Goal: Task Accomplishment & Management: Complete application form

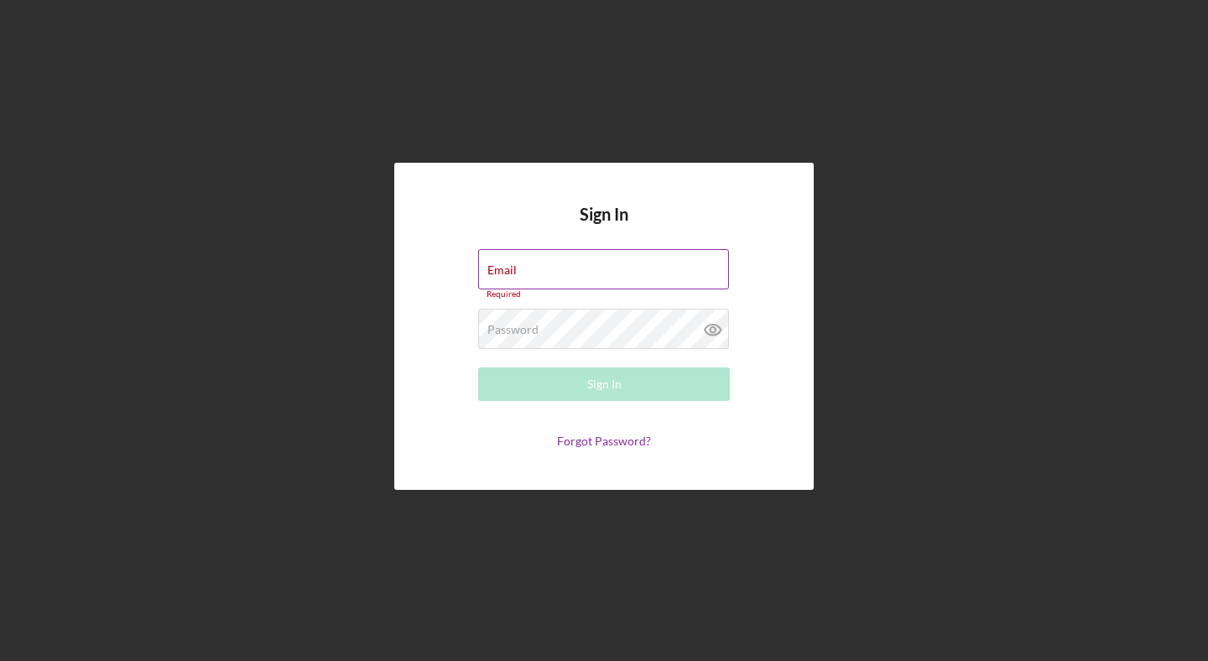
type input "[PERSON_NAME][EMAIL_ADDRESS][DOMAIN_NAME]"
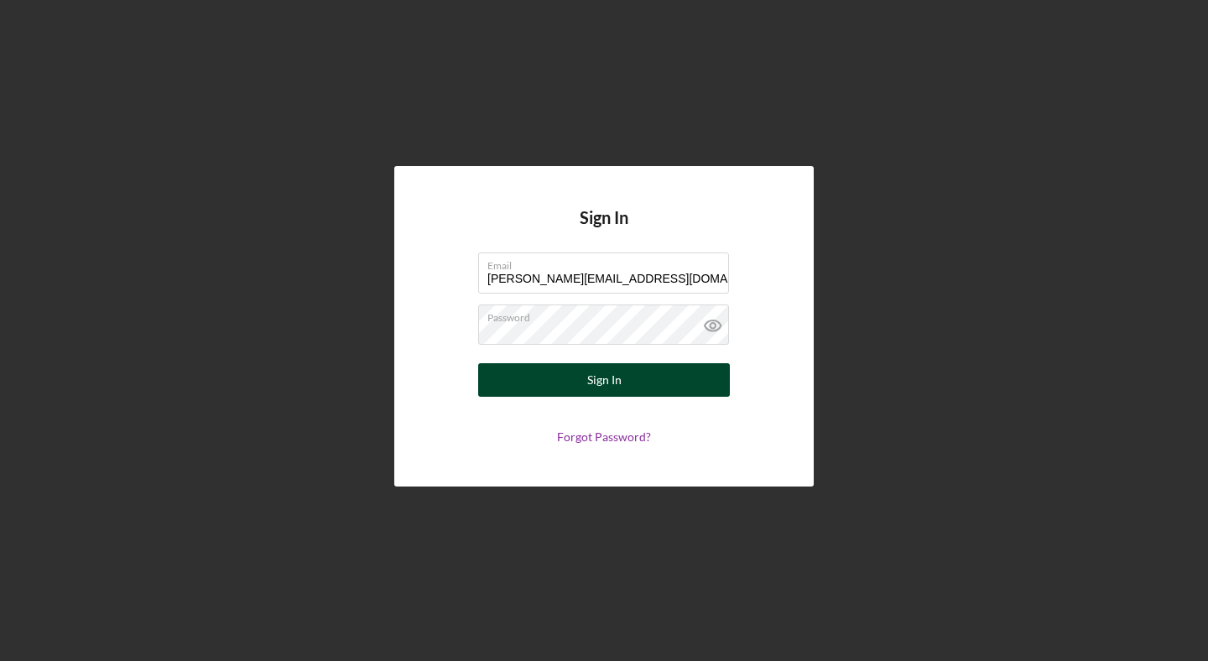
click at [603, 377] on div "Sign In" at bounding box center [604, 380] width 34 height 34
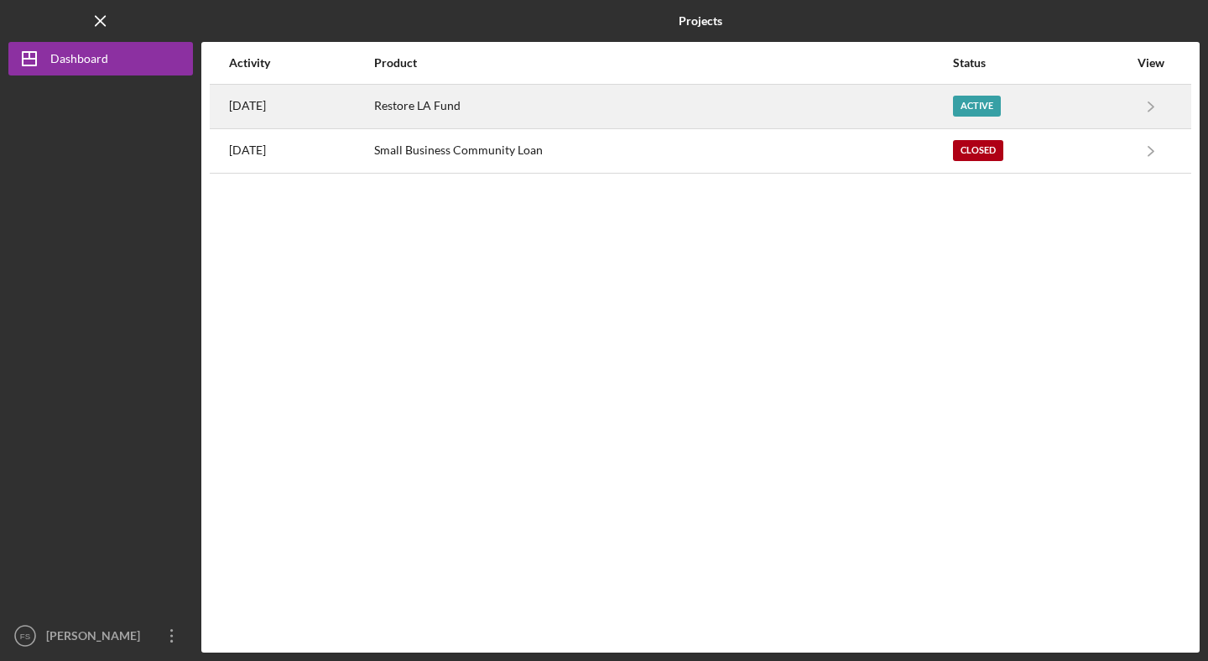
click at [993, 105] on div "Active" at bounding box center [977, 106] width 48 height 21
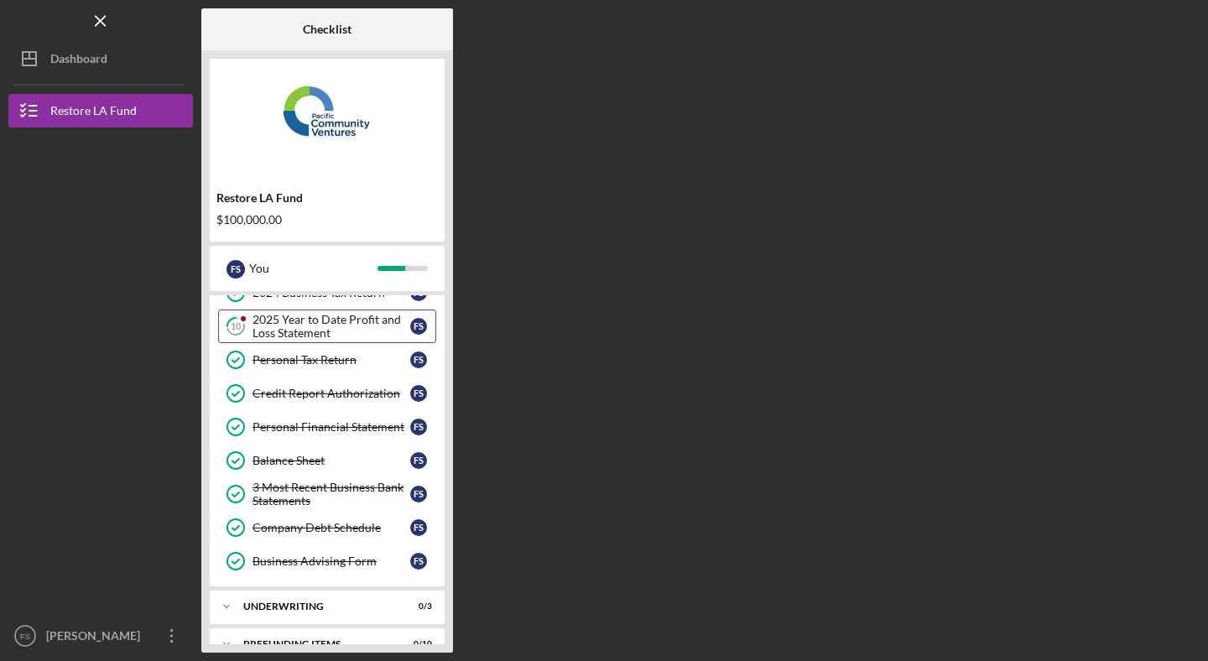
scroll to position [124, 0]
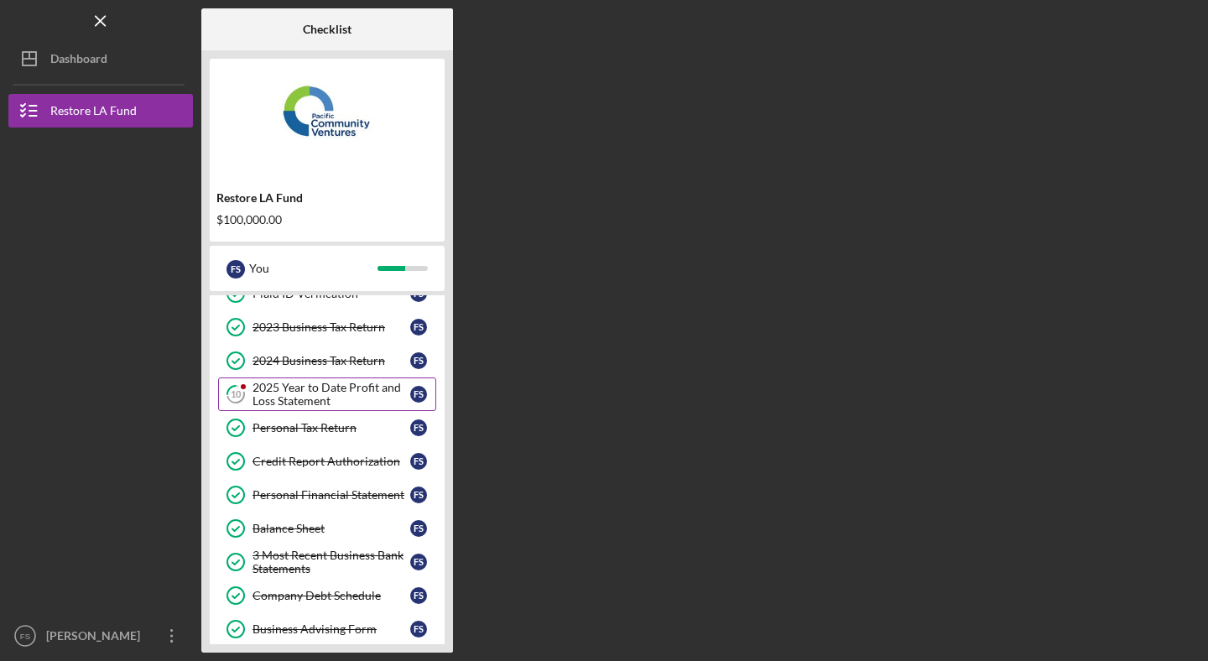
click at [331, 383] on div "2025 Year to Date Profit and Loss Statement" at bounding box center [331, 394] width 158 height 27
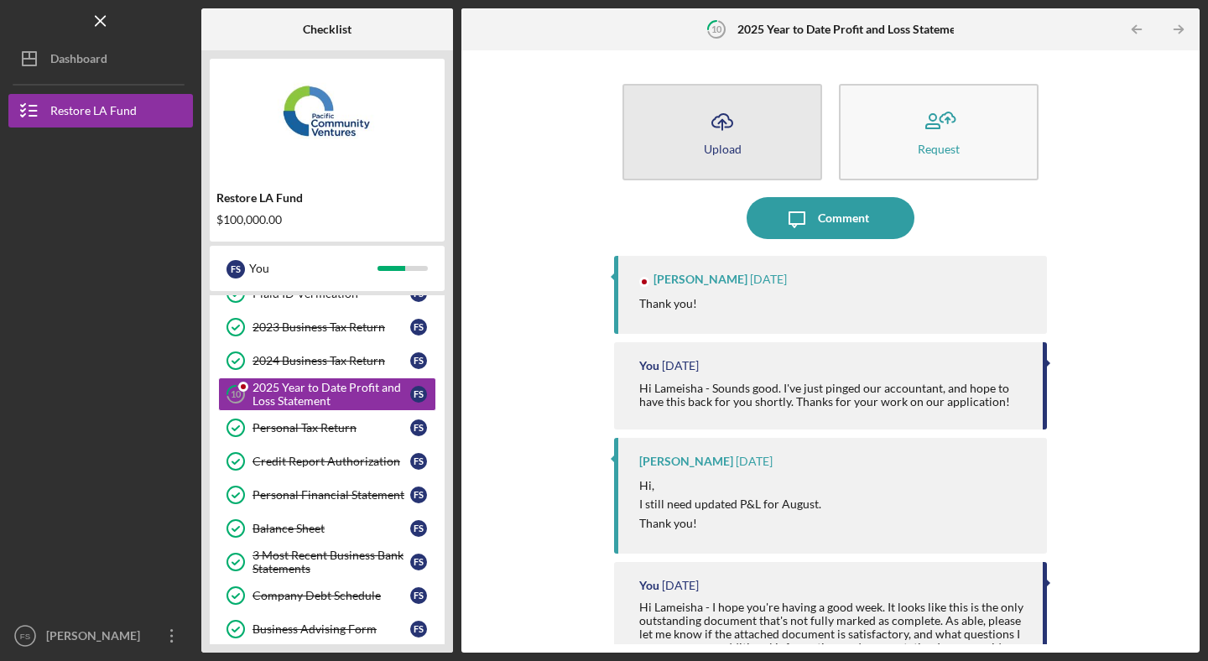
click at [729, 141] on button "Icon/Upload Upload" at bounding box center [722, 132] width 200 height 96
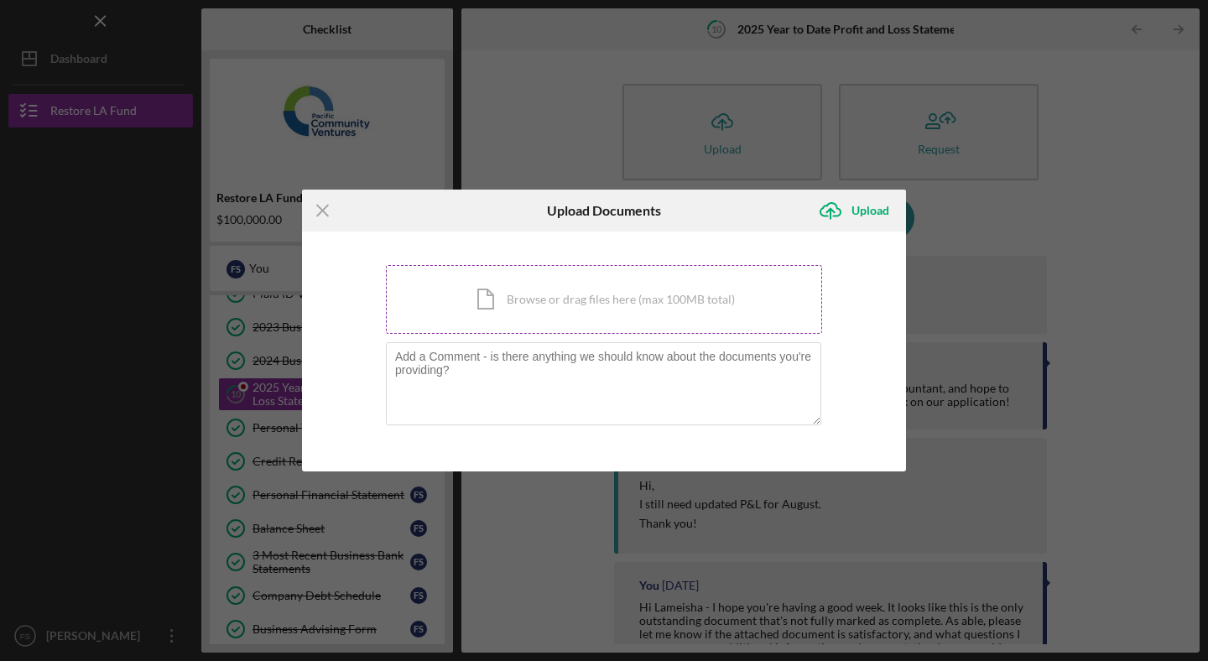
click at [564, 316] on div "Icon/Document Browse or drag files here (max 100MB total) Tap to choose files o…" at bounding box center [604, 299] width 436 height 69
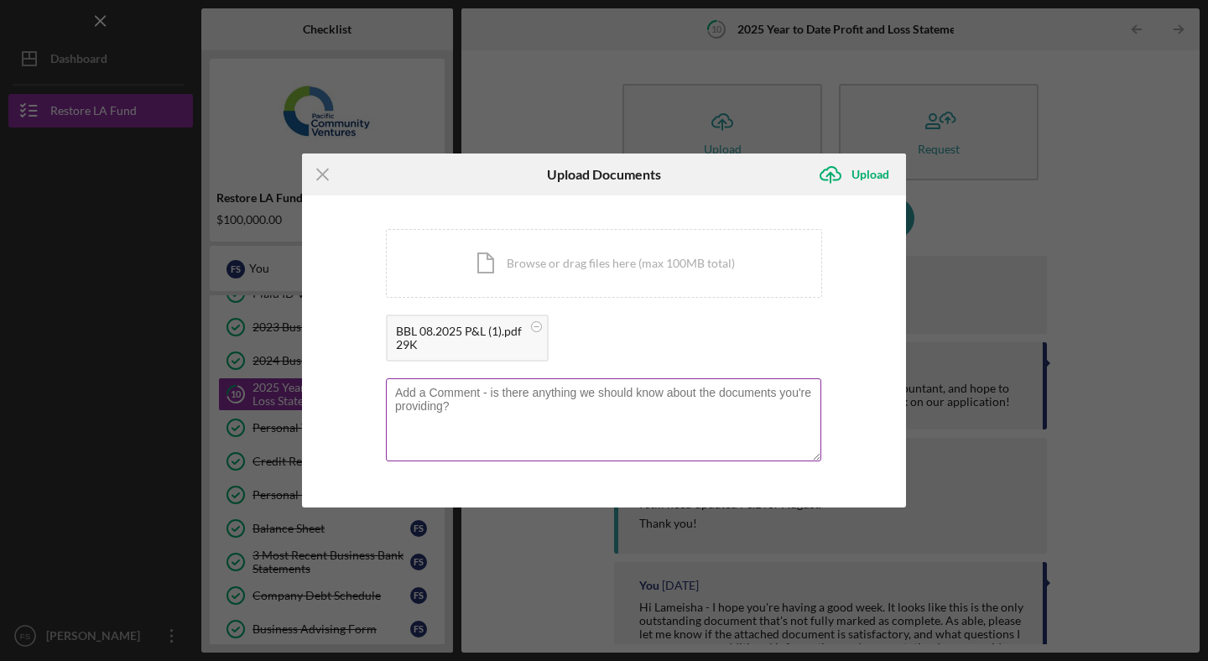
click at [549, 413] on textarea at bounding box center [603, 419] width 435 height 82
paste textarea "Lameisha"
type textarea "Hi Lameisha - thank you for your patience. Please find P&L through August."
click at [861, 167] on div "Upload" at bounding box center [870, 175] width 38 height 34
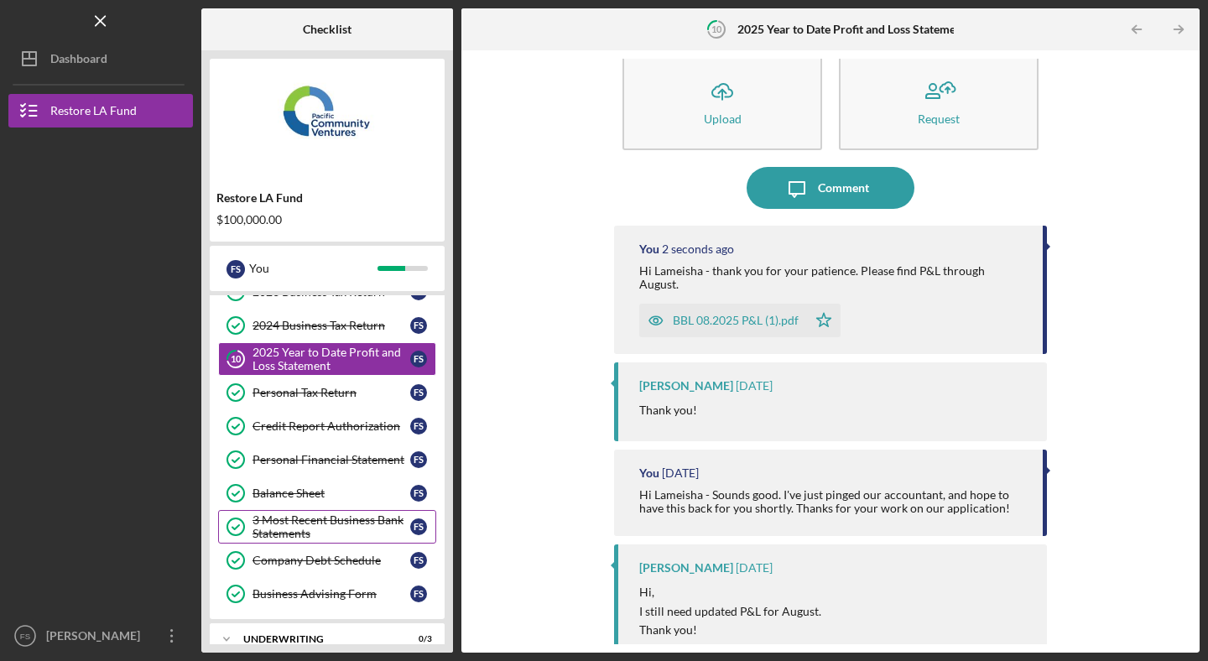
scroll to position [218, 0]
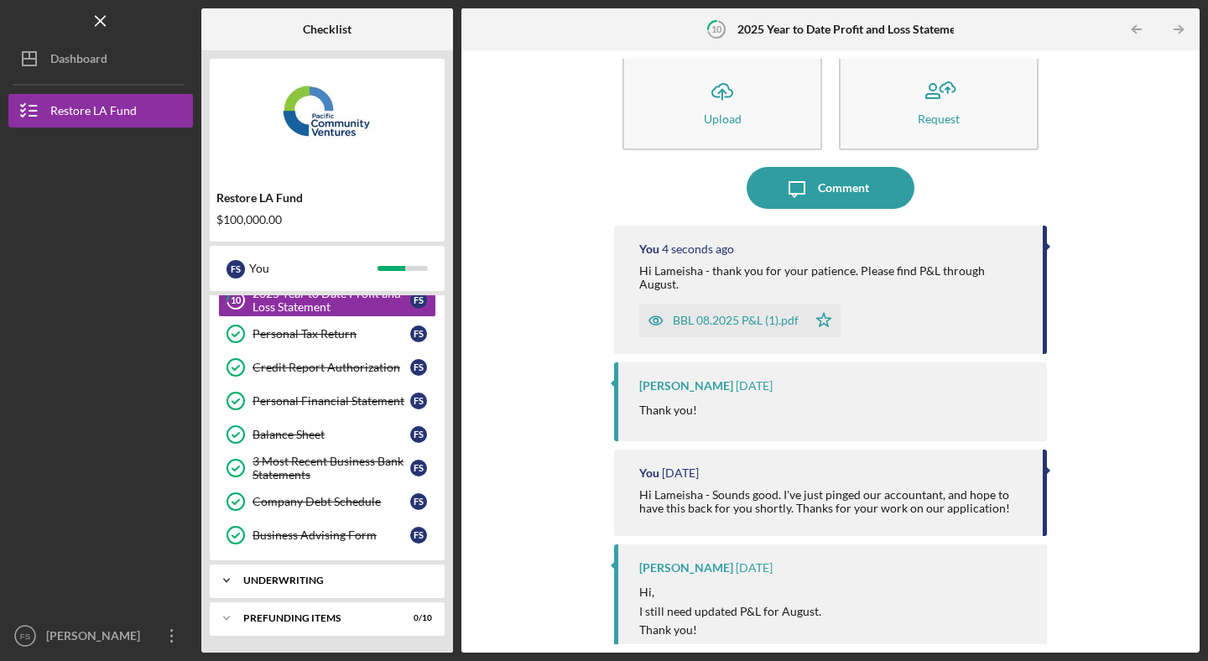
click at [344, 585] on div "Icon/Expander Underwriting 0 / 3" at bounding box center [327, 581] width 235 height 34
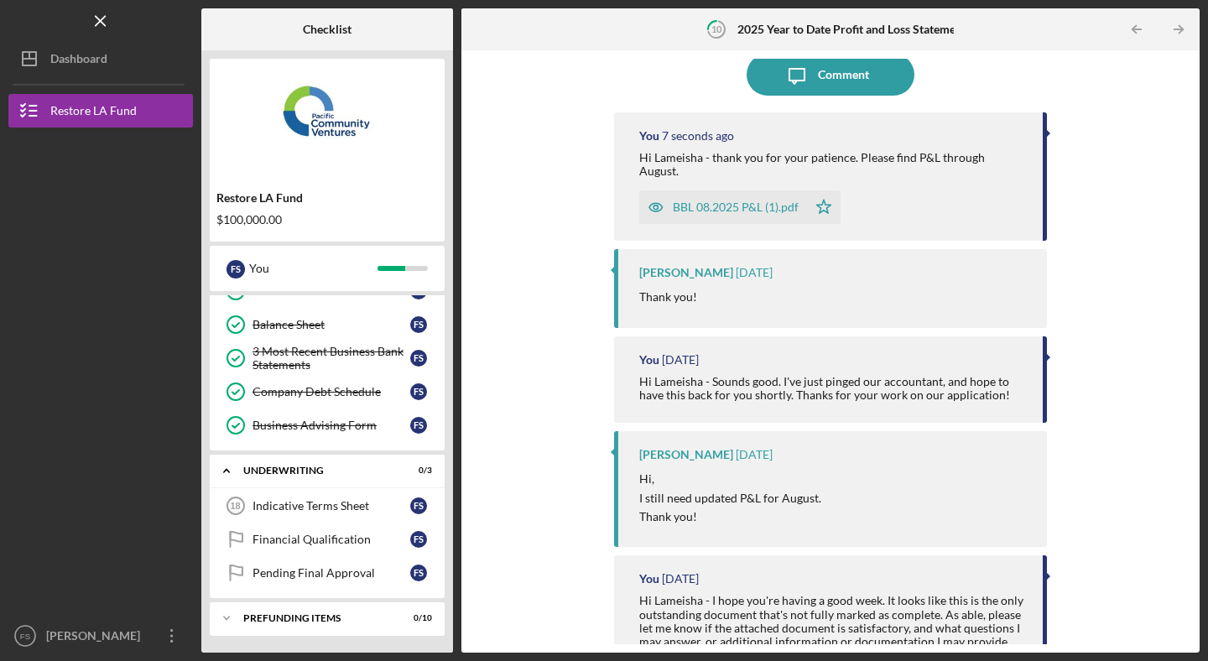
scroll to position [155, 0]
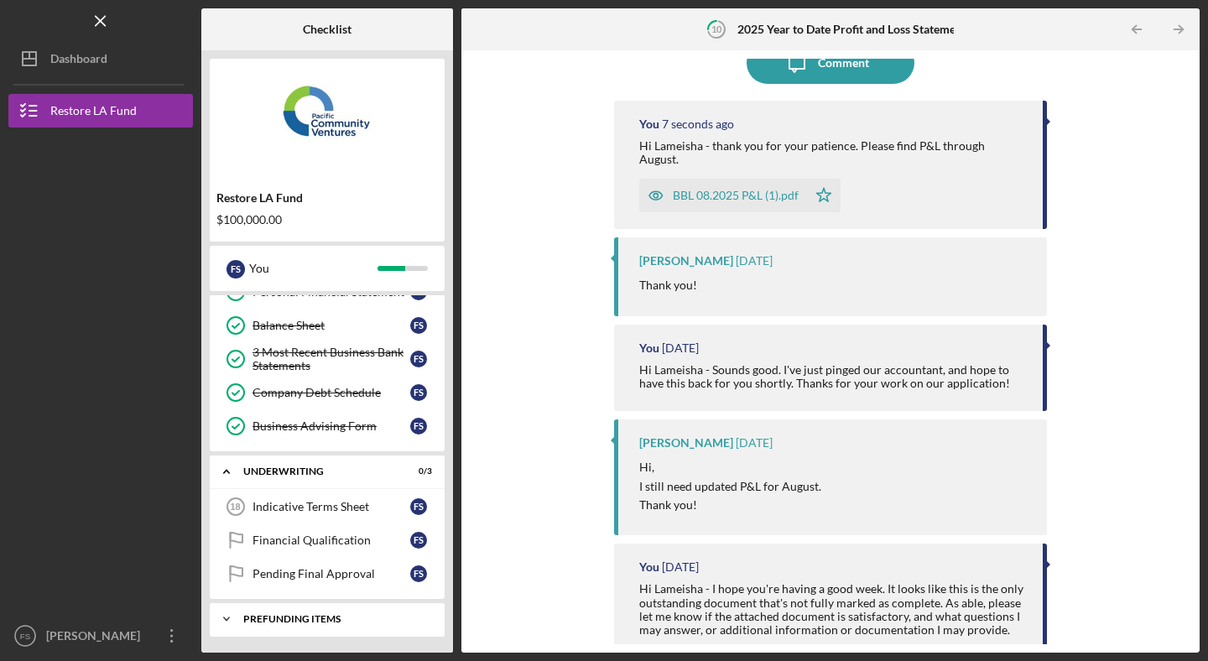
click at [355, 607] on div "Icon/Expander Prefunding Items 0 / 10" at bounding box center [327, 619] width 235 height 34
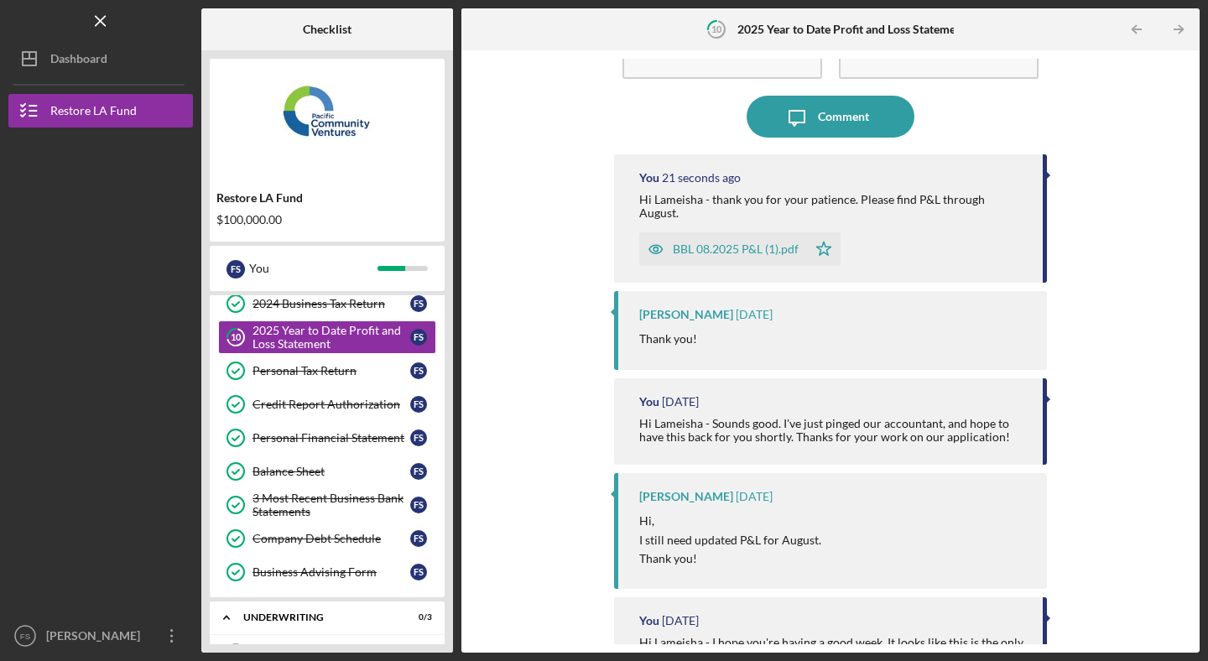
scroll to position [0, 0]
